Goal: Obtain resource: Obtain resource

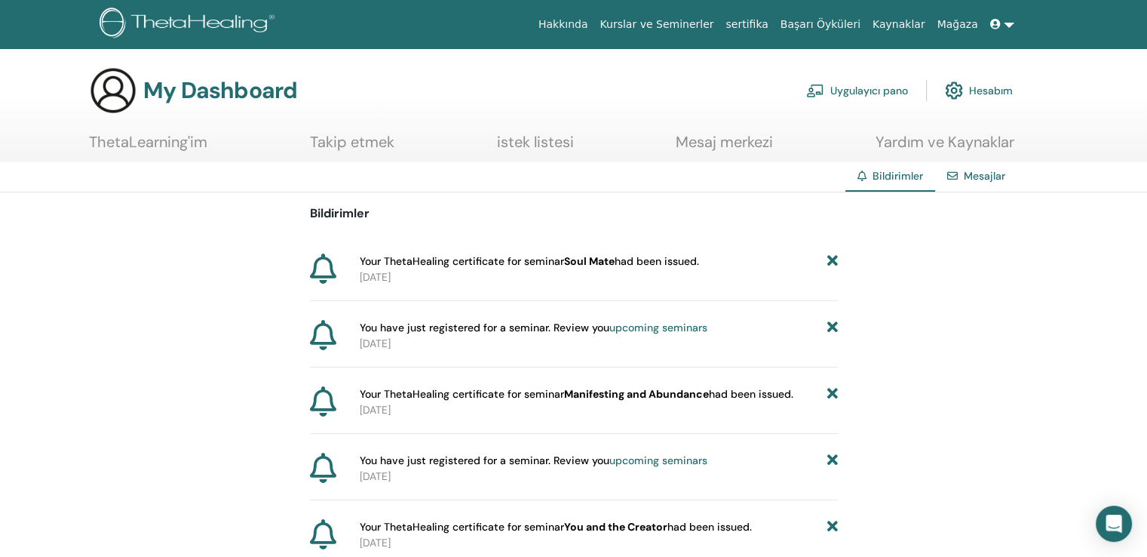
click at [582, 259] on b "Soul Mate" at bounding box center [589, 261] width 51 height 14
click at [402, 260] on span "Your ThetaHealing certificate for seminar Soul Mate had been issued." at bounding box center [529, 261] width 339 height 16
click at [160, 103] on h3 "My Dashboard" at bounding box center [220, 90] width 154 height 27
click at [151, 134] on link "ThetaLearning'im" at bounding box center [148, 147] width 118 height 29
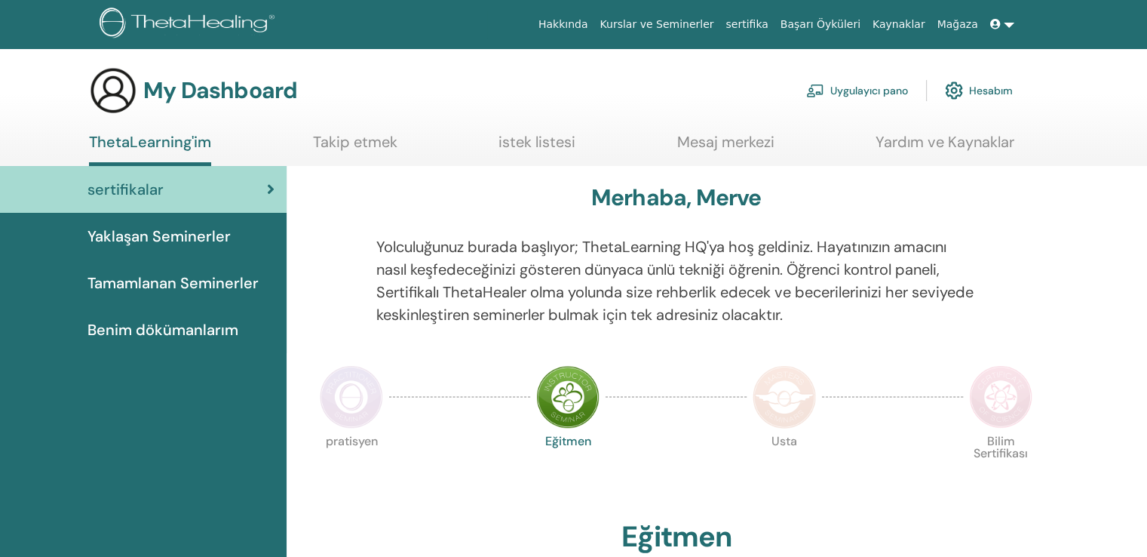
click at [211, 326] on span "Benim dökümanlarım" at bounding box center [163, 329] width 151 height 23
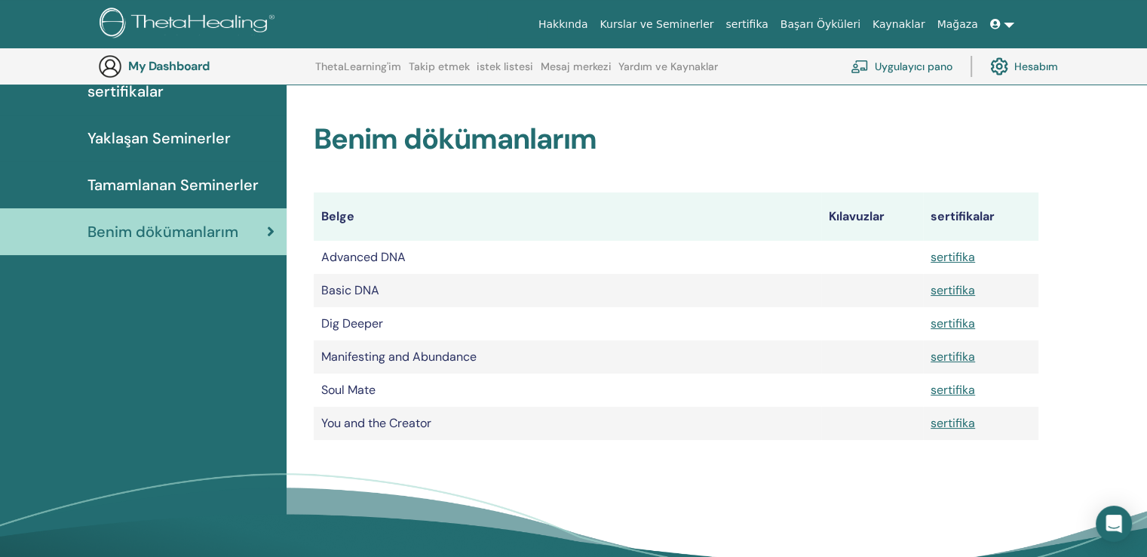
scroll to position [112, 0]
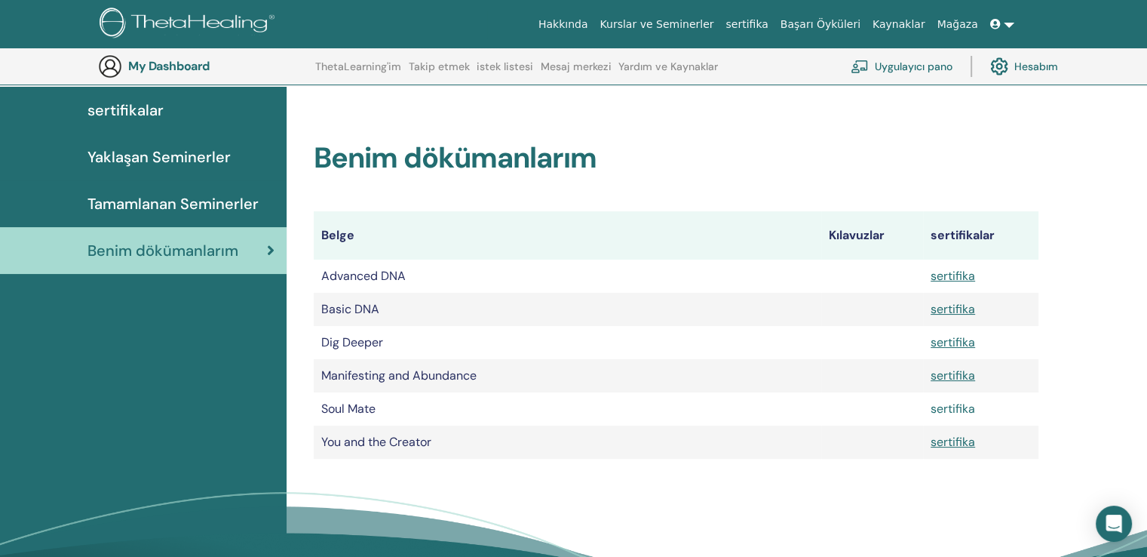
click at [956, 410] on link "sertifika" at bounding box center [953, 409] width 45 height 16
click at [146, 109] on span "sertifikalar" at bounding box center [126, 110] width 76 height 23
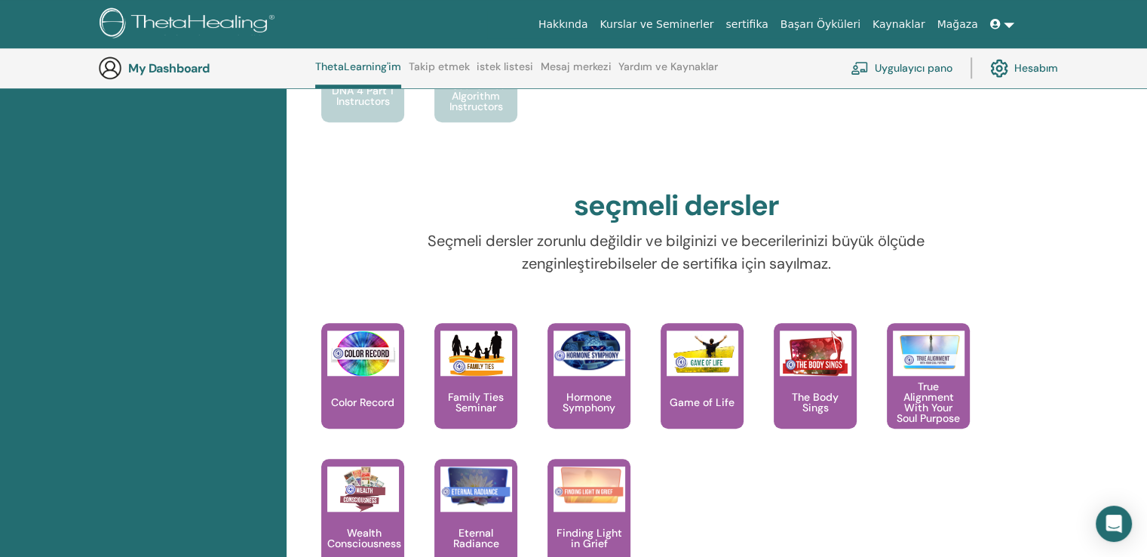
scroll to position [1322, 0]
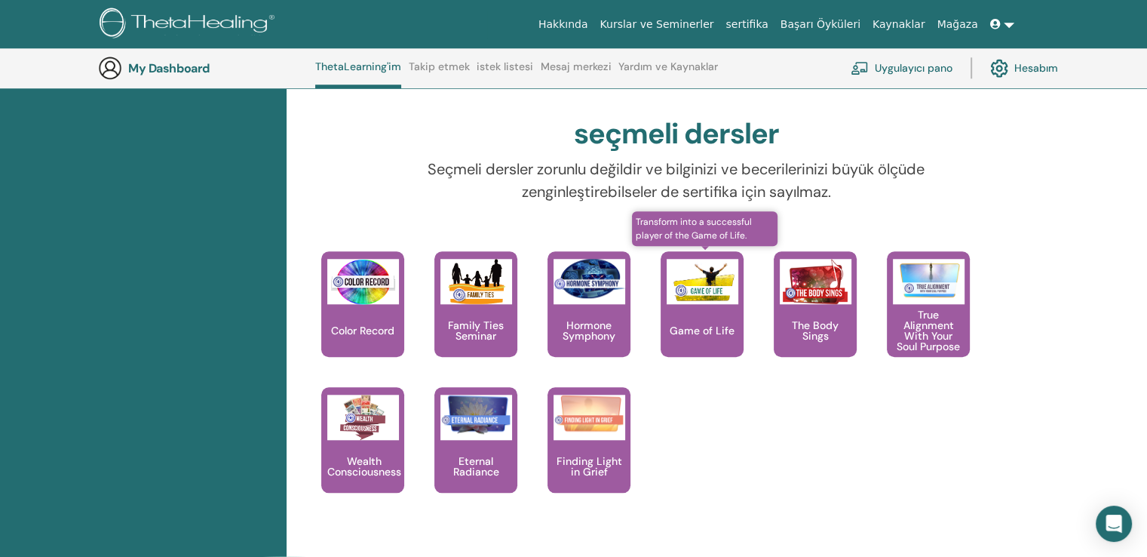
click at [684, 312] on div "Game of Life" at bounding box center [702, 304] width 83 height 106
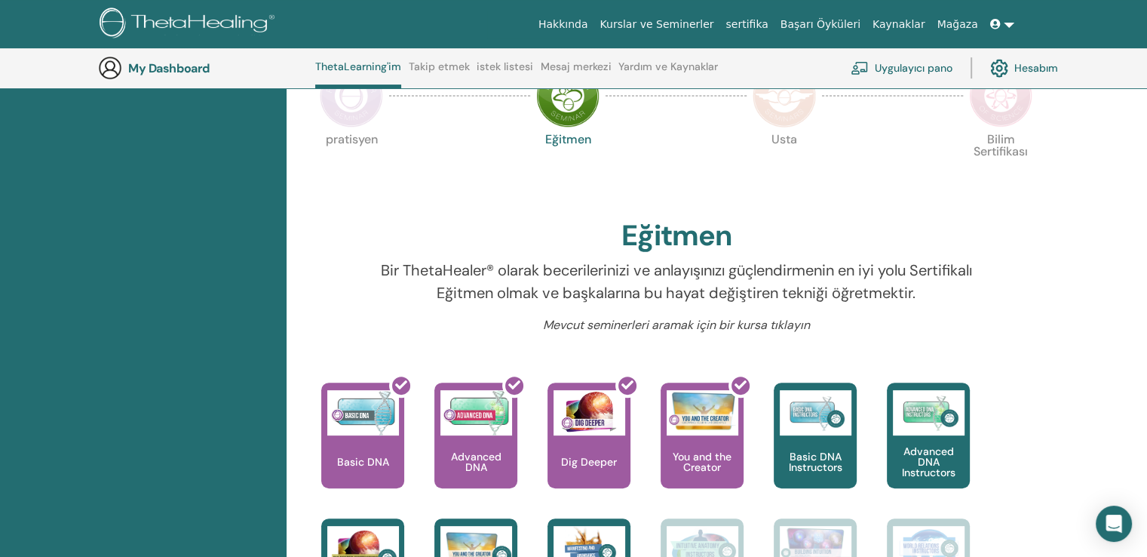
scroll to position [340, 0]
